Goal: Transaction & Acquisition: Purchase product/service

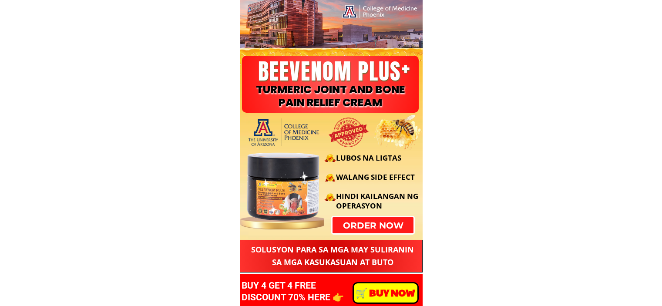
click at [374, 226] on p "order now" at bounding box center [373, 225] width 81 height 16
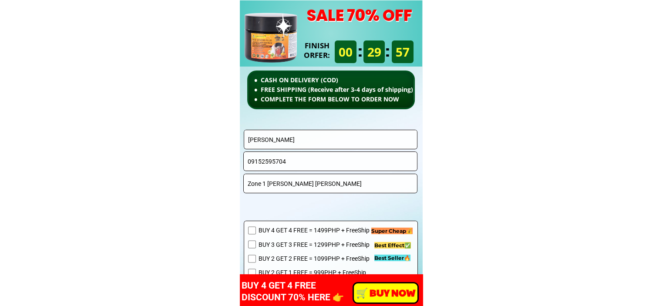
click at [325, 141] on input "Melchor Saldo" at bounding box center [331, 139] width 170 height 19
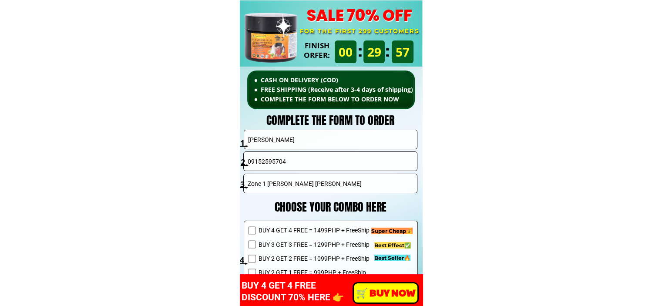
paste input "Pantaleon balina"
type input "Pantaleon balinado"
click at [292, 157] on input "09152595704" at bounding box center [331, 161] width 170 height 19
paste input "83514428"
type input "09183514428"
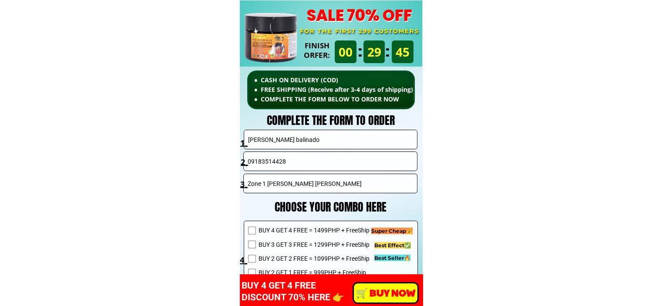
click at [301, 180] on input "Zone 1 Lourdes young Nabua Camsur" at bounding box center [331, 183] width 170 height 19
paste input "Brgy Sampaloc Talisay Batangas"
type input "Brgy Sampaloc Talisay Batangas"
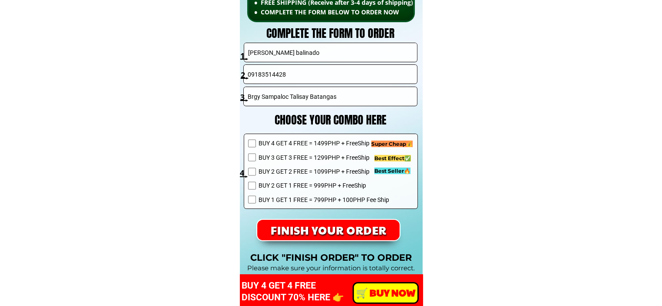
click at [288, 175] on span "BUY 2 GET 2 FREE = 1099PHP + FreeShip" at bounding box center [323, 172] width 131 height 10
checkbox input "true"
click at [304, 226] on p "FINISH YOUR ORDER" at bounding box center [328, 230] width 143 height 20
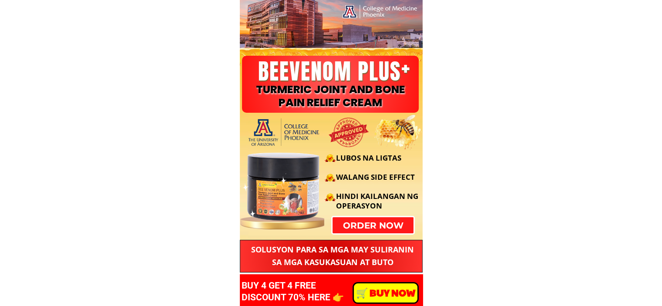
click at [391, 222] on div "LUBOS NA LIGTAS WALANG SIDE EFFECT HINDI KAILANGAN NG OPERASYON" at bounding box center [329, 182] width 187 height 88
click at [363, 228] on p "order now" at bounding box center [373, 225] width 81 height 16
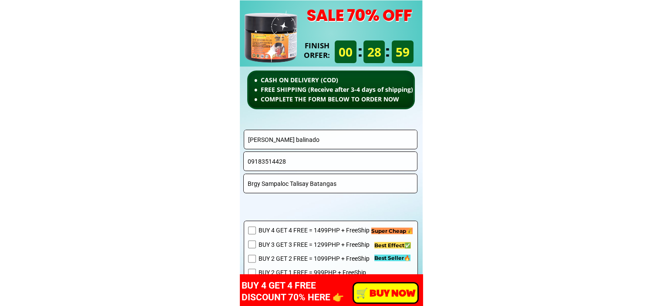
click at [336, 143] on input "Pantaleon balinado" at bounding box center [331, 139] width 170 height 19
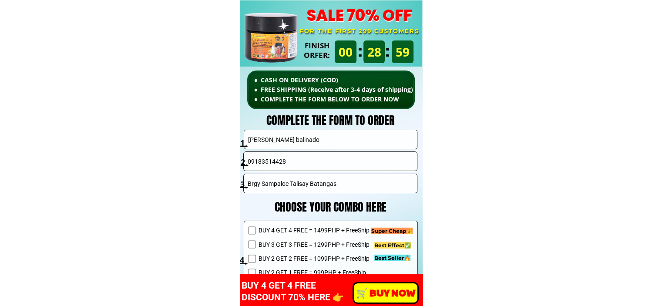
paste input "Corrie Tecson Angob"
type input "Corrie Tecson Angob"
click at [329, 181] on input "Brgy Sampaloc Talisay Batangas" at bounding box center [331, 183] width 170 height 19
paste input "Quezon City"
type input "Quezon City"
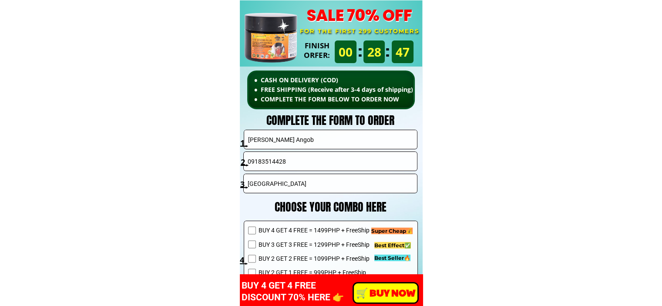
click at [312, 158] on input "09183514428" at bounding box center [331, 161] width 170 height 19
paste input "63 917 847 823"
click at [280, 165] on input "63 917 847 8238" at bounding box center [331, 161] width 170 height 19
click at [268, 162] on input "63 917 8478238" at bounding box center [331, 161] width 170 height 19
drag, startPoint x: 257, startPoint y: 163, endPoint x: 219, endPoint y: 160, distance: 38.0
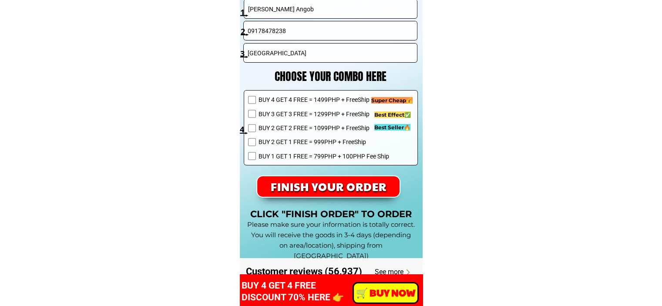
type input "09178478238"
click at [303, 125] on span "BUY 2 GET 2 FREE = 1099PHP + FreeShip" at bounding box center [323, 128] width 131 height 10
checkbox input "true"
click at [312, 186] on p "FINISH YOUR ORDER" at bounding box center [328, 187] width 153 height 22
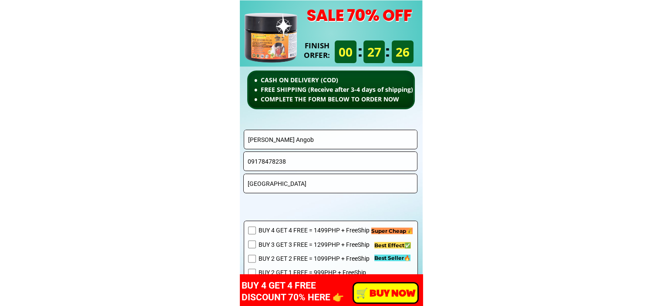
click at [318, 144] on input "Corrie Tecson Angob" at bounding box center [331, 139] width 170 height 19
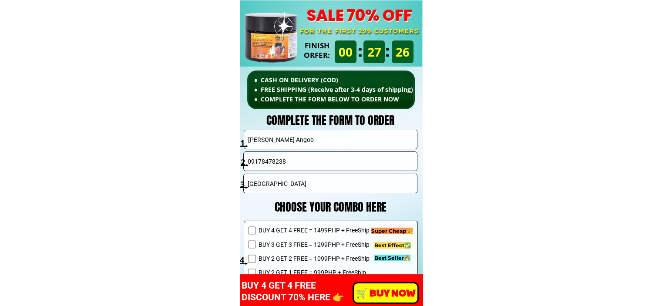
paste input "[PERSON_NAME]"
type input "[PERSON_NAME]"
click at [287, 181] on input "Quezon City" at bounding box center [331, 183] width 170 height 19
paste input "09278163975"
type input "09278163975"
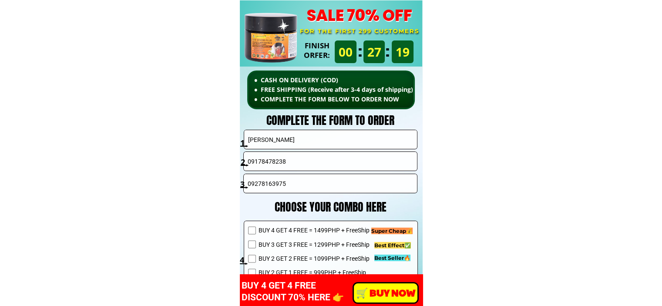
click at [287, 164] on input "09178478238" at bounding box center [331, 161] width 170 height 19
paste input "278163975"
type input "09278163975"
click at [299, 185] on input "09278163975" at bounding box center [331, 183] width 170 height 19
paste input "[GEOGRAPHIC_DATA]"
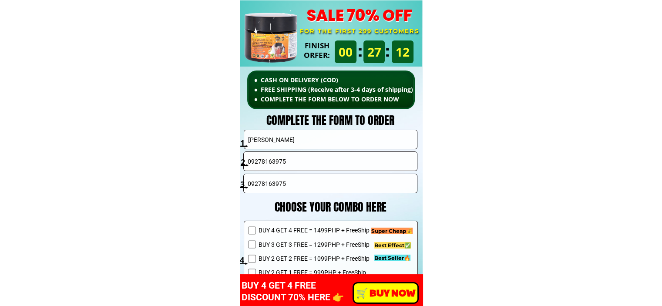
type input "[GEOGRAPHIC_DATA]"
paste input "[GEOGRAPHIC_DATA]"
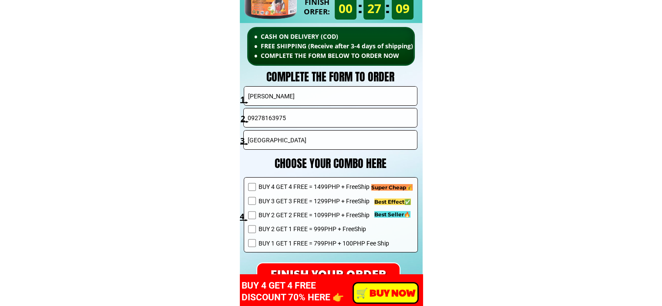
type input "[GEOGRAPHIC_DATA]"
click at [303, 216] on span "BUY 2 GET 2 FREE = 1099PHP + FreeShip" at bounding box center [323, 215] width 131 height 10
checkbox input "true"
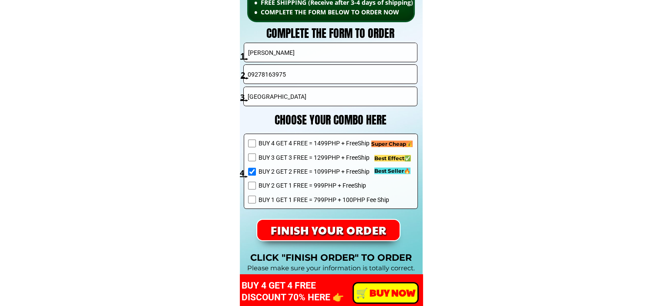
scroll to position [6310, 0]
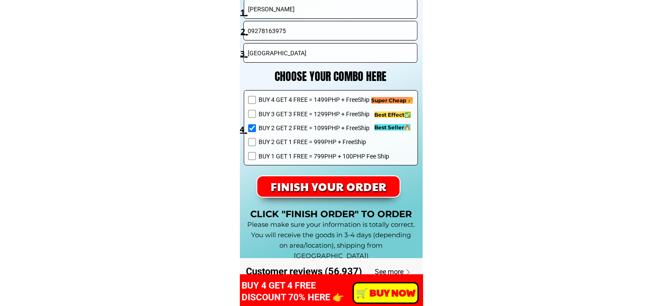
click at [359, 186] on p "FINISH YOUR ORDER" at bounding box center [329, 186] width 146 height 21
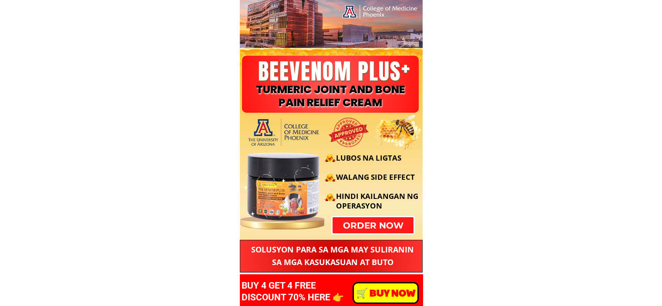
click at [384, 231] on p "order now" at bounding box center [373, 225] width 84 height 17
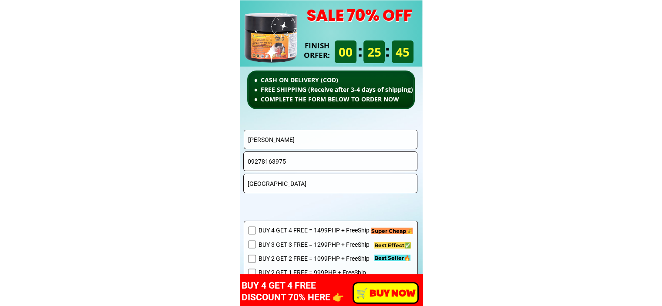
click at [317, 149] on form "FINISH YOUR ORDER Nat Clores 09278163975 Caloocan City North BUY 4 GET 4 FREE =…" at bounding box center [268, 229] width 300 height 199
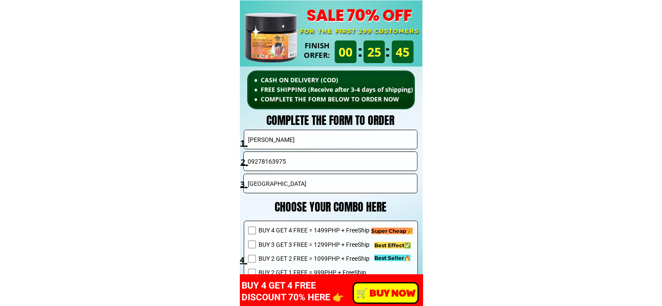
click at [323, 140] on input "[PERSON_NAME]" at bounding box center [331, 139] width 170 height 19
paste input "Apolinario dela cruz"
type input "Apolinario dela cruz"
click at [312, 182] on input "[GEOGRAPHIC_DATA]" at bounding box center [331, 183] width 170 height 19
paste input "Apolinario dela cruz"
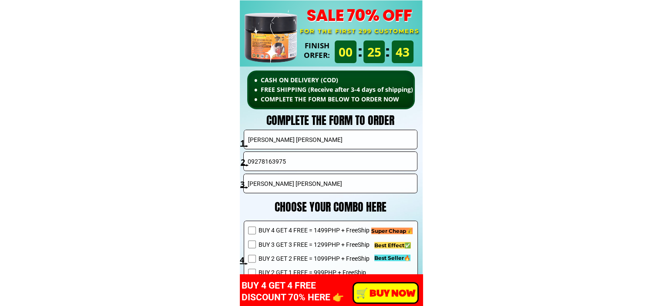
type input "Apolinario dela cruz"
click at [311, 162] on input "09278163975" at bounding box center [331, 161] width 170 height 19
paste input "004109"
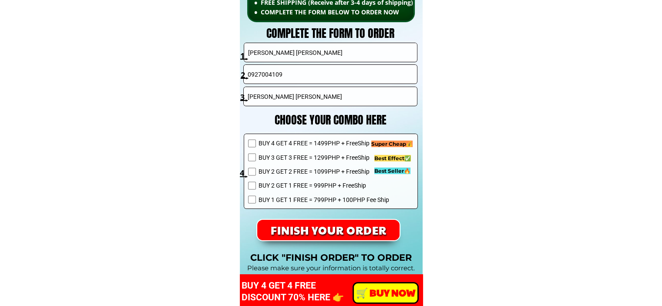
type input "0927004109"
click at [281, 168] on span "BUY 2 GET 2 FREE = 1099PHP + FreeShip" at bounding box center [323, 172] width 131 height 10
checkbox input "true"
click at [300, 231] on p "FINISH YOUR ORDER" at bounding box center [328, 230] width 143 height 20
click at [300, 75] on input "0927004109" at bounding box center [331, 74] width 170 height 19
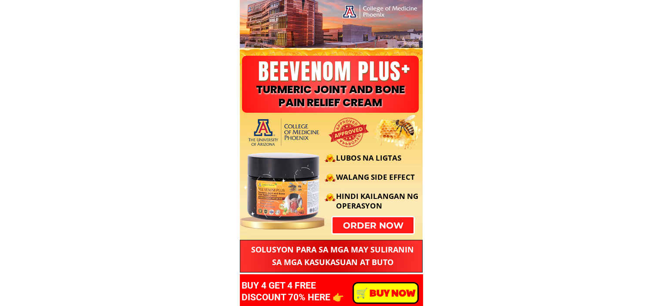
click at [367, 220] on h3 "LUBOS NA LIGTAS WALANG SIDE EFFECT HINDI KAILANGAN NG OPERASYON" at bounding box center [380, 186] width 88 height 67
click at [362, 227] on p "order now" at bounding box center [373, 225] width 82 height 16
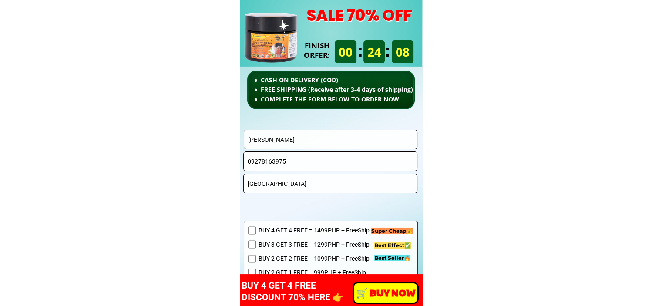
click at [323, 148] on input "[PERSON_NAME]" at bounding box center [331, 139] width 170 height 19
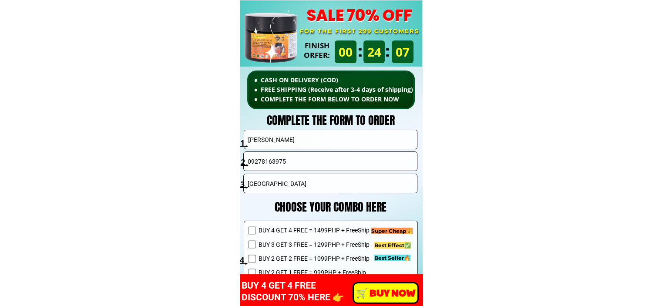
paste input "[PERSON_NAME]"
type input "[PERSON_NAME]"
click at [312, 181] on input "[GEOGRAPHIC_DATA]" at bounding box center [331, 183] width 170 height 19
paste input "[PERSON_NAME]"
type input "[PERSON_NAME]"
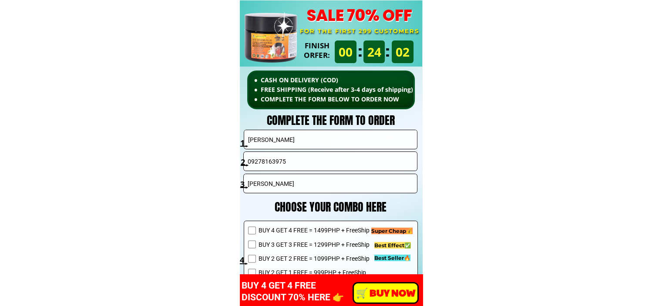
click at [314, 159] on input "09278163975" at bounding box center [331, 161] width 170 height 19
paste input "957640490"
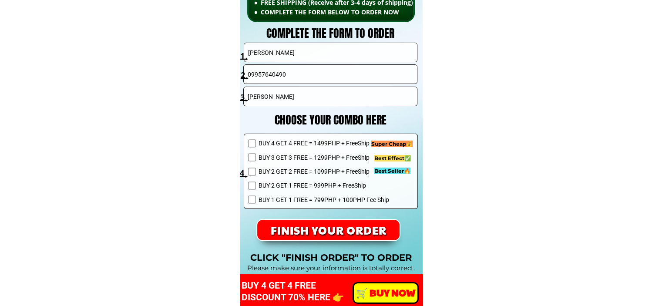
type input "09957640490"
click at [312, 173] on span "BUY 2 GET 2 FREE = 1099PHP + FreeShip" at bounding box center [323, 172] width 131 height 10
checkbox input "true"
click at [317, 233] on p "FINISH YOUR ORDER" at bounding box center [328, 230] width 143 height 20
